Goal: Find specific page/section: Find specific page/section

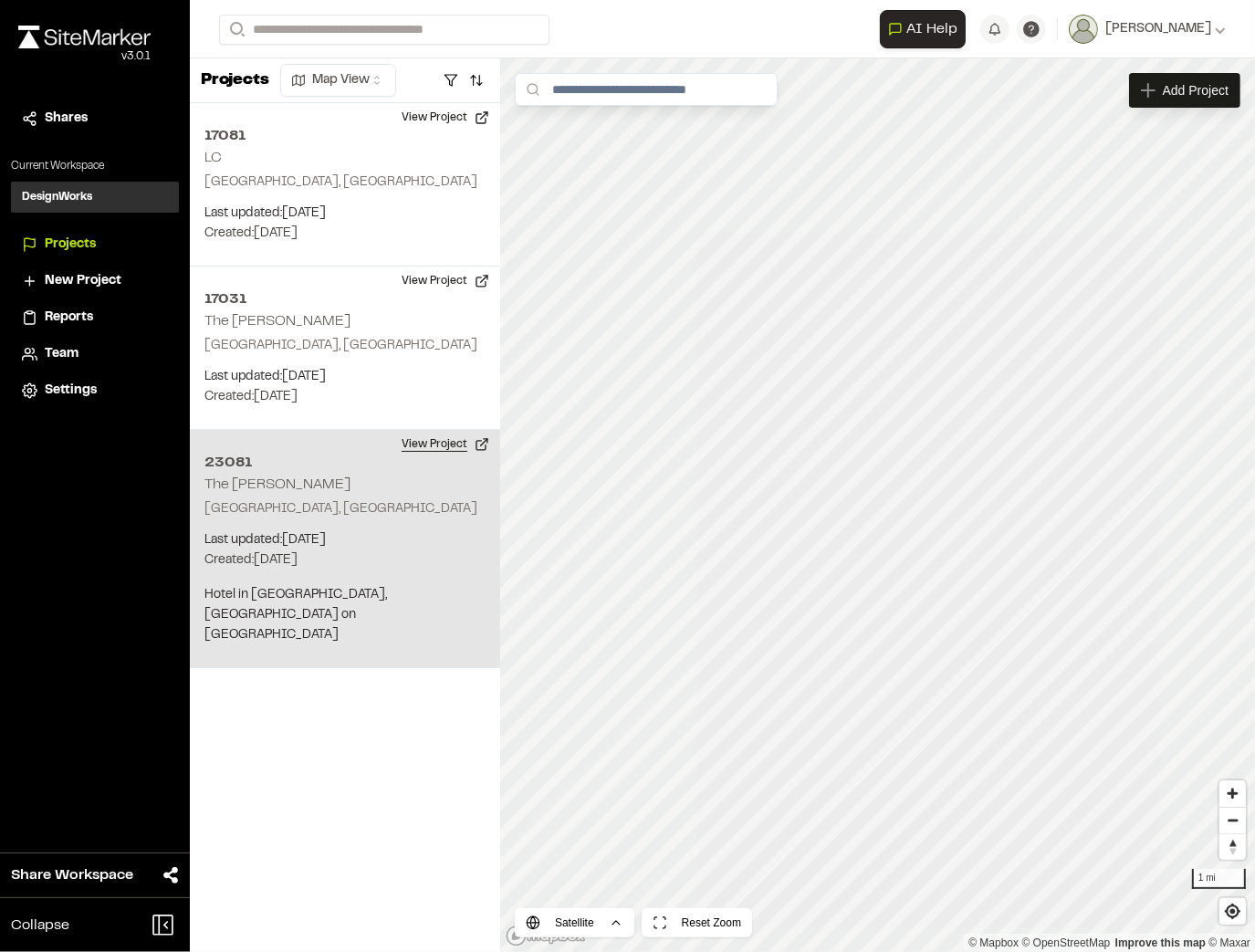
click at [473, 446] on button "View Project" at bounding box center [445, 445] width 110 height 29
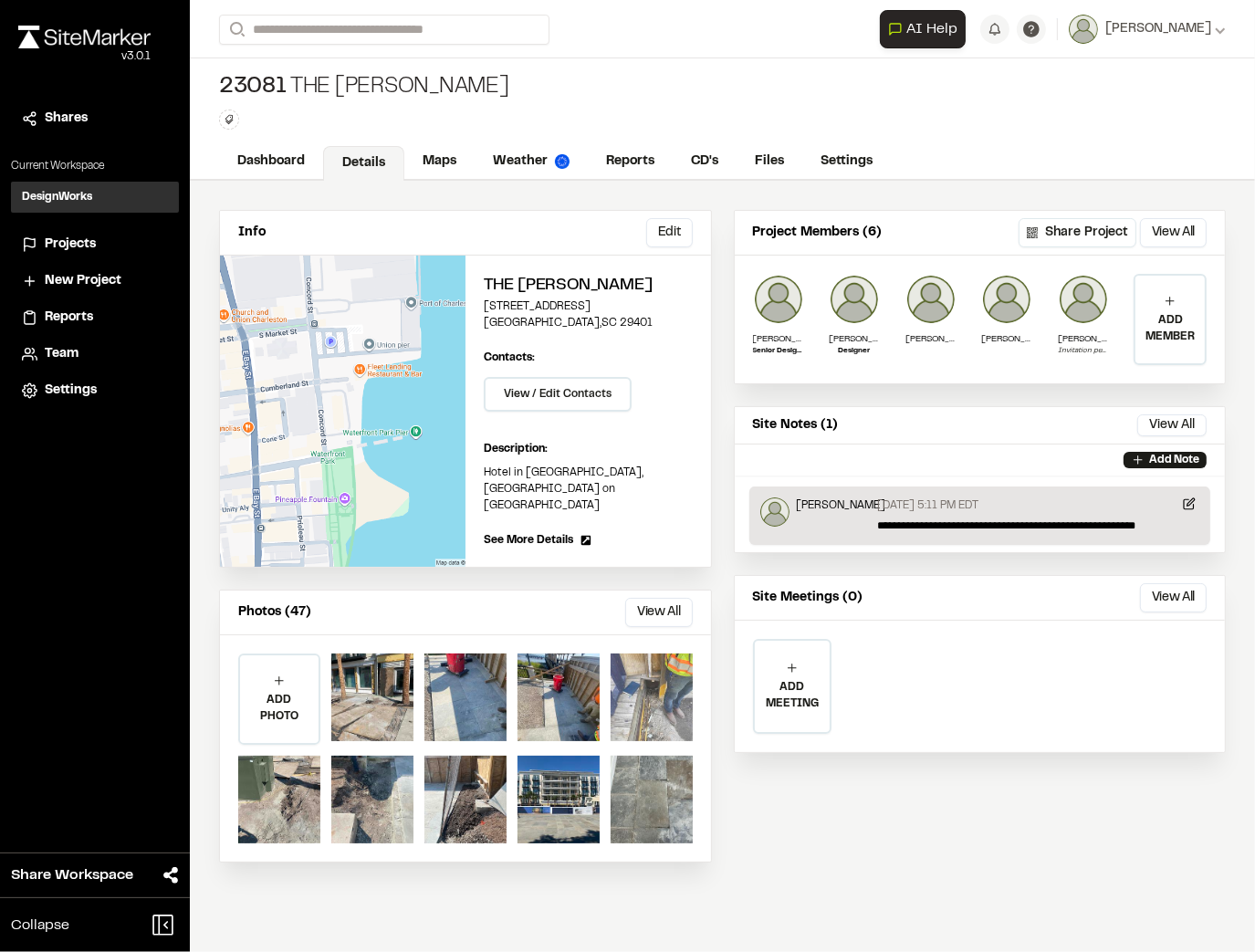
click at [658, 670] on div at bounding box center [652, 697] width 83 height 87
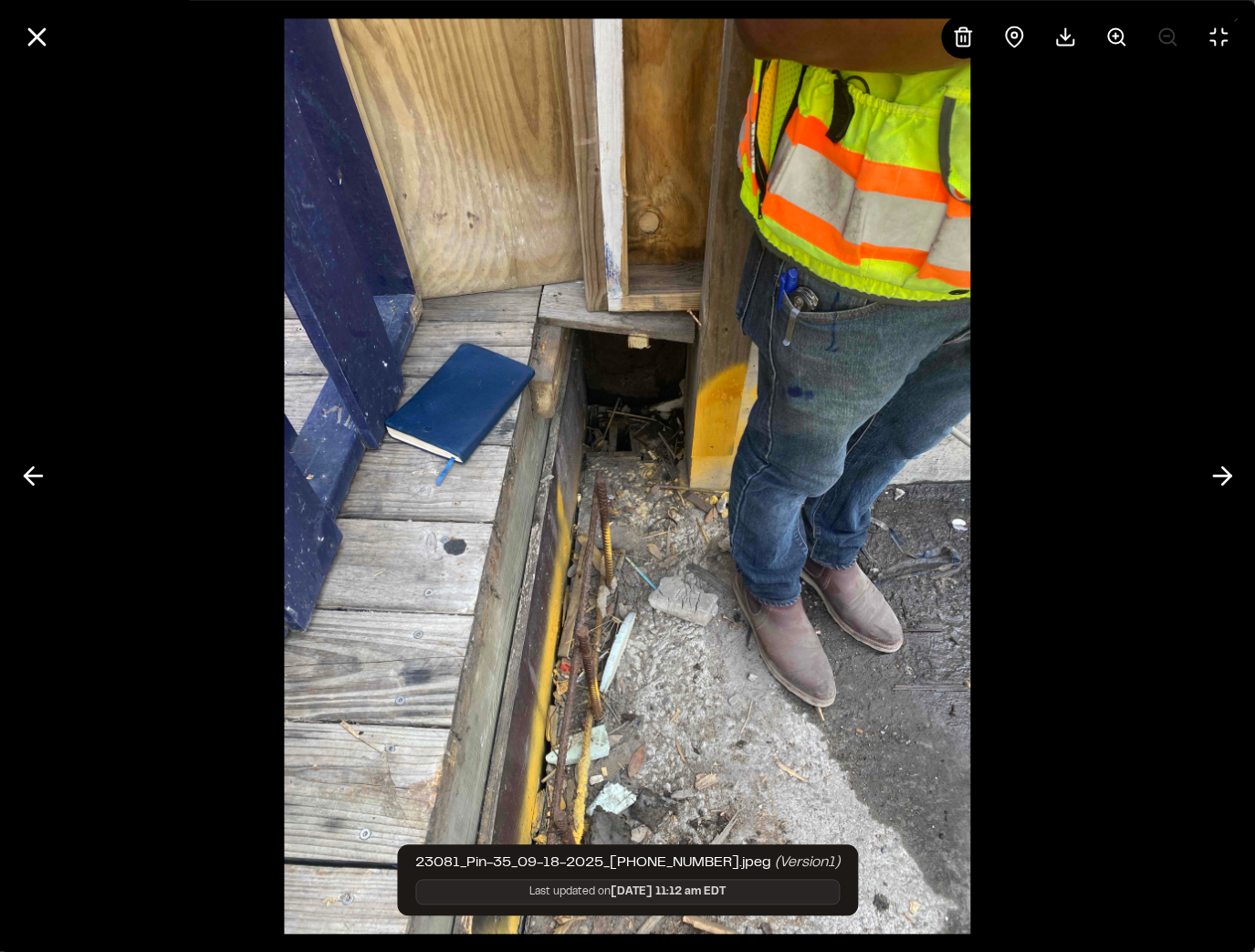
drag, startPoint x: 610, startPoint y: 732, endPoint x: 601, endPoint y: 718, distance: 16.6
click at [610, 731] on img at bounding box center [627, 476] width 687 height 952
click at [493, 506] on img at bounding box center [627, 476] width 687 height 952
